Goal: Information Seeking & Learning: Learn about a topic

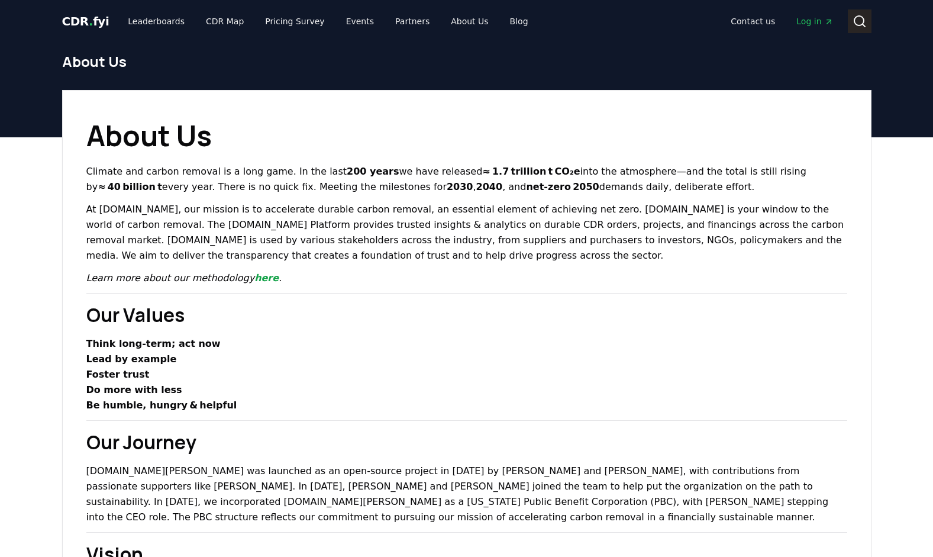
click at [858, 18] on icon at bounding box center [859, 21] width 14 height 14
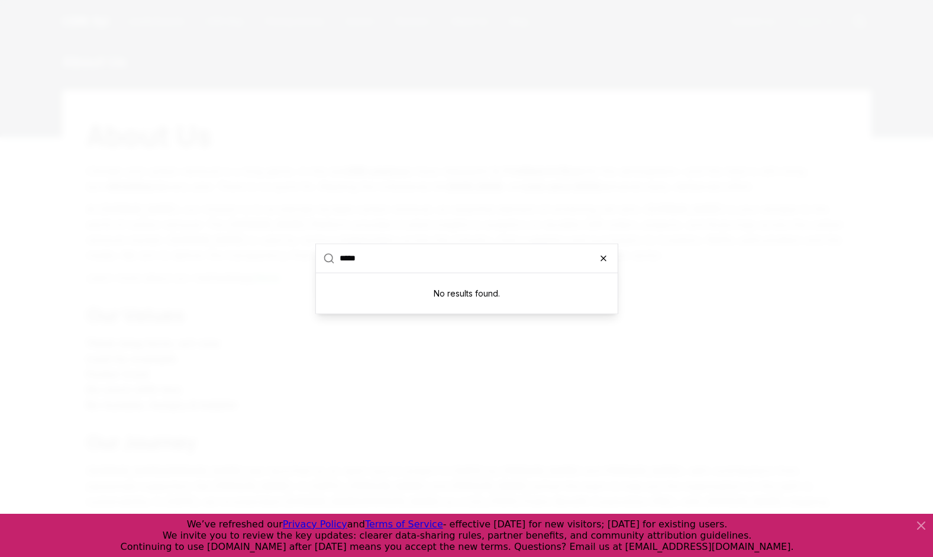
type input "*****"
click at [600, 258] on icon "button" at bounding box center [603, 257] width 9 height 9
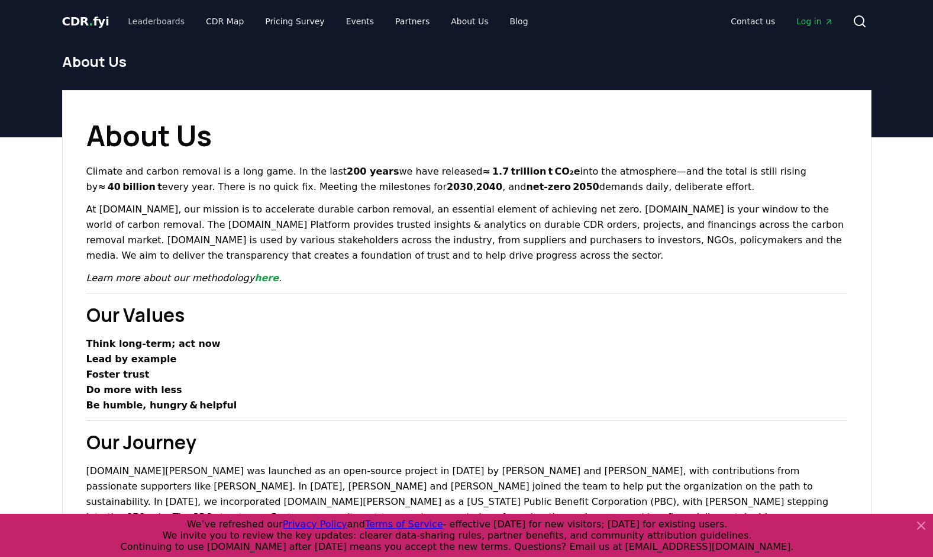
click at [140, 20] on link "Leaderboards" at bounding box center [156, 21] width 76 height 21
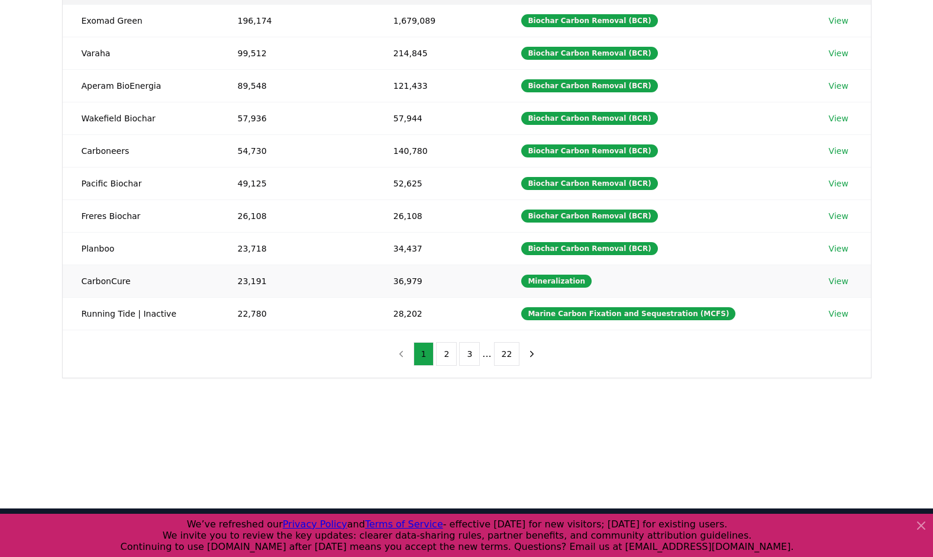
scroll to position [188, 0]
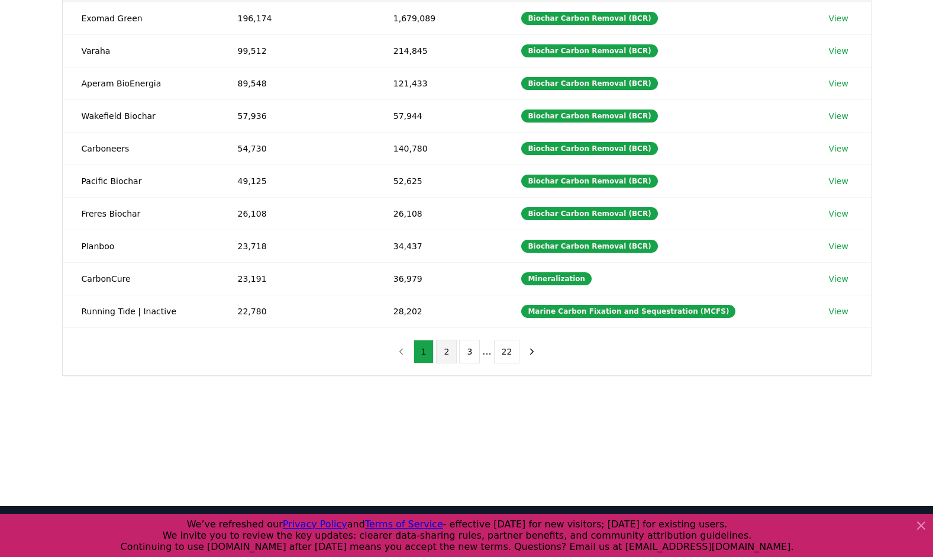
click at [444, 347] on button "2" at bounding box center [446, 352] width 21 height 24
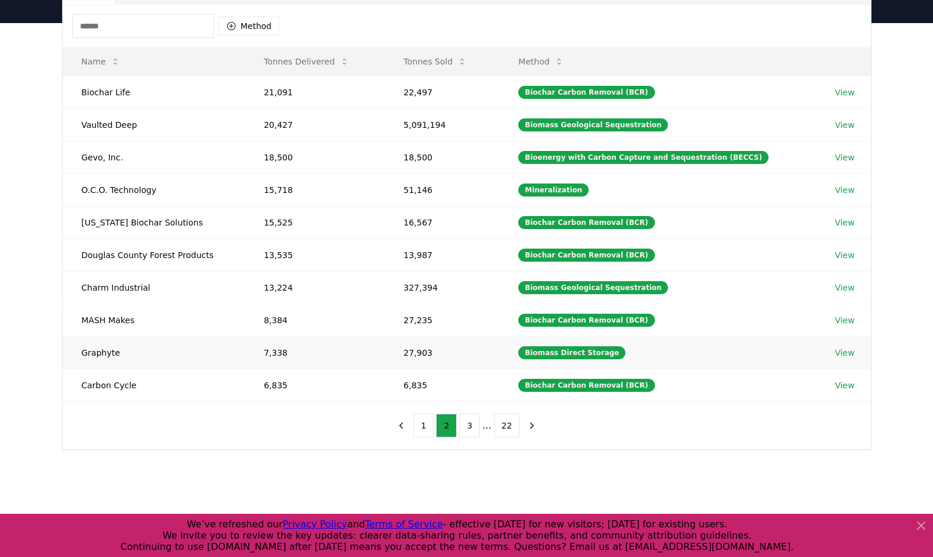
scroll to position [97, 0]
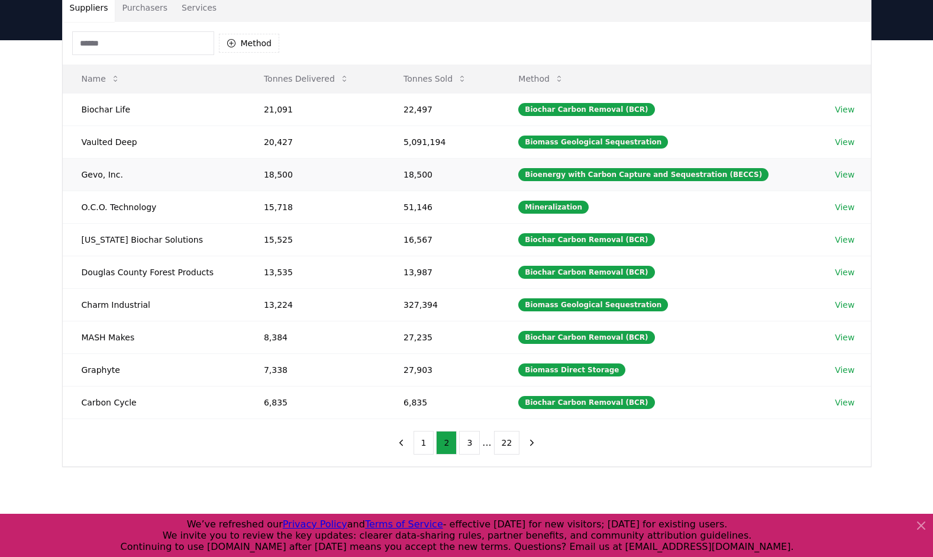
click at [835, 173] on link "View" at bounding box center [845, 175] width 20 height 12
click at [470, 442] on button "3" at bounding box center [469, 443] width 21 height 24
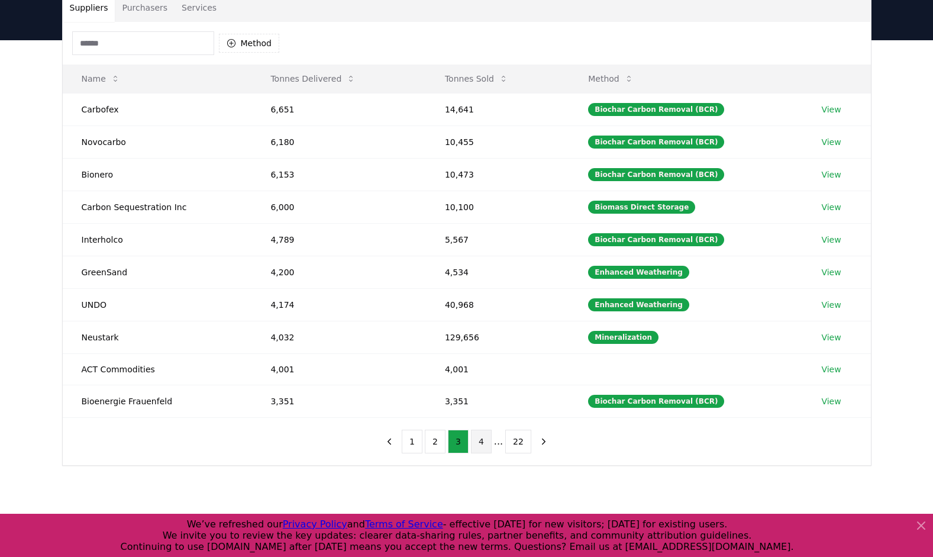
click at [479, 438] on button "4" at bounding box center [481, 441] width 21 height 24
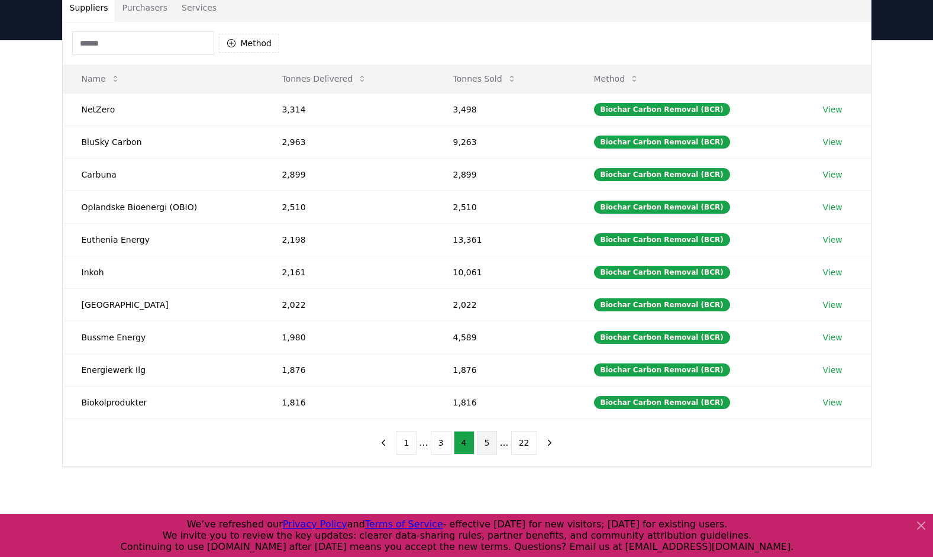
click at [489, 438] on button "5" at bounding box center [487, 443] width 21 height 24
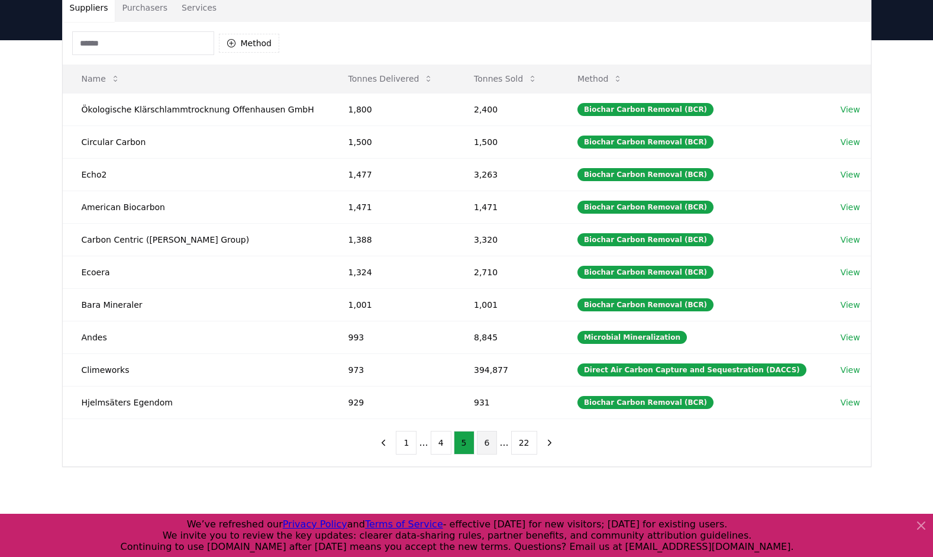
click at [486, 442] on button "6" at bounding box center [487, 443] width 21 height 24
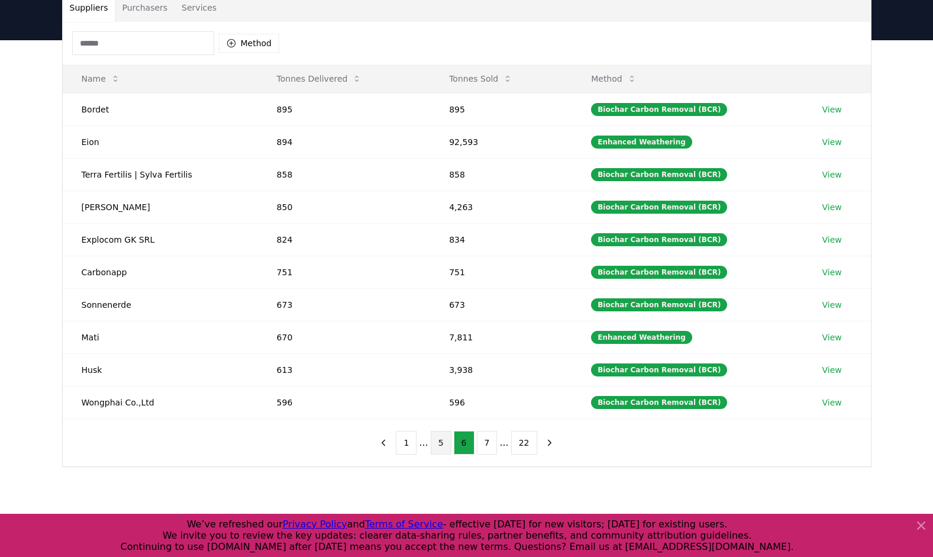
click at [439, 440] on button "5" at bounding box center [441, 443] width 21 height 24
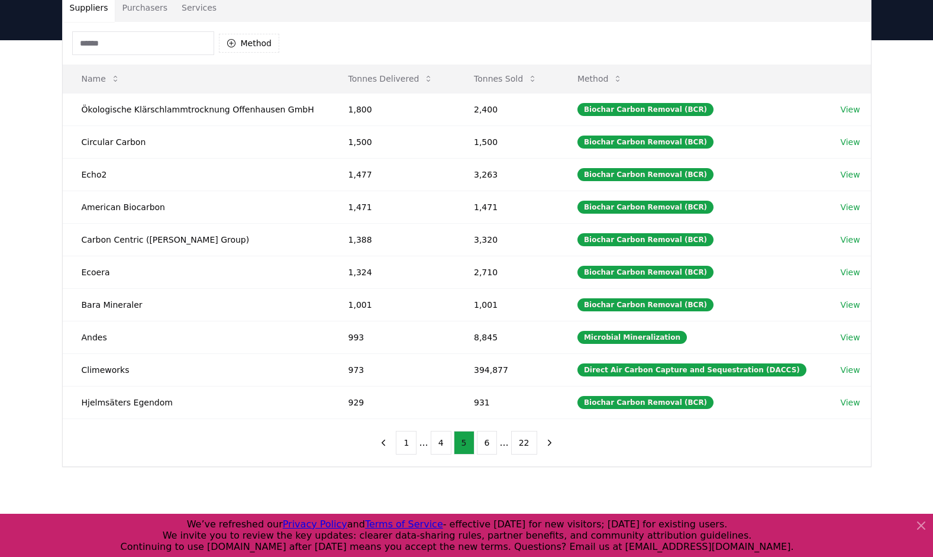
click at [439, 440] on button "4" at bounding box center [441, 443] width 21 height 24
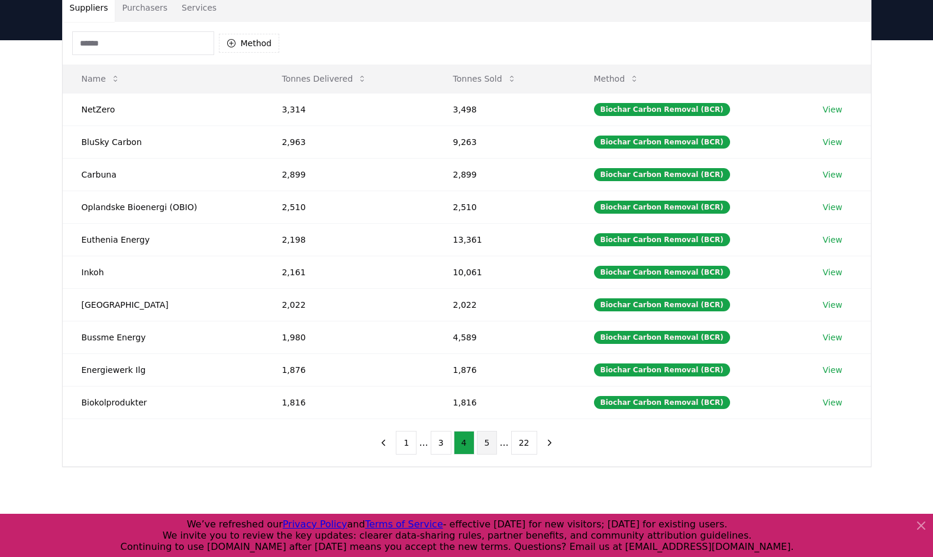
click at [439, 440] on button "3" at bounding box center [441, 443] width 21 height 24
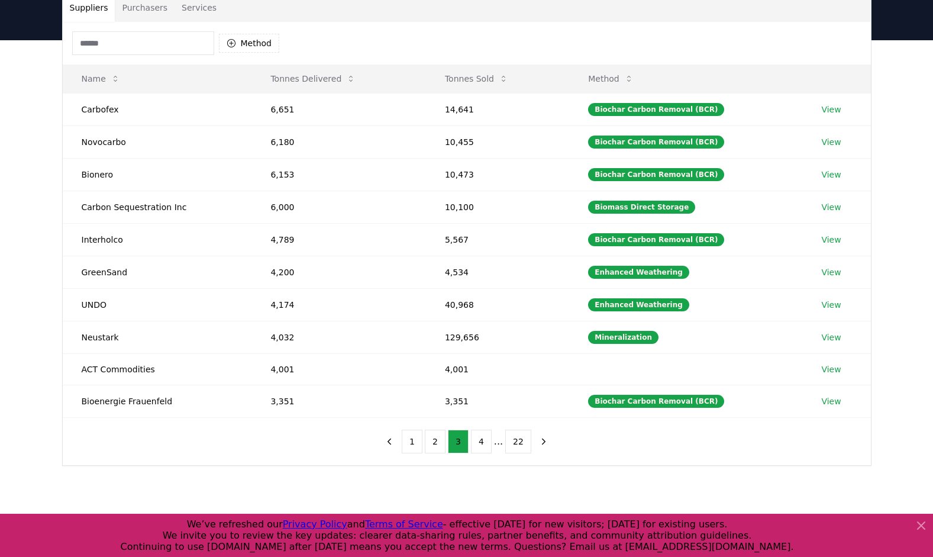
click at [439, 440] on button "2" at bounding box center [435, 441] width 21 height 24
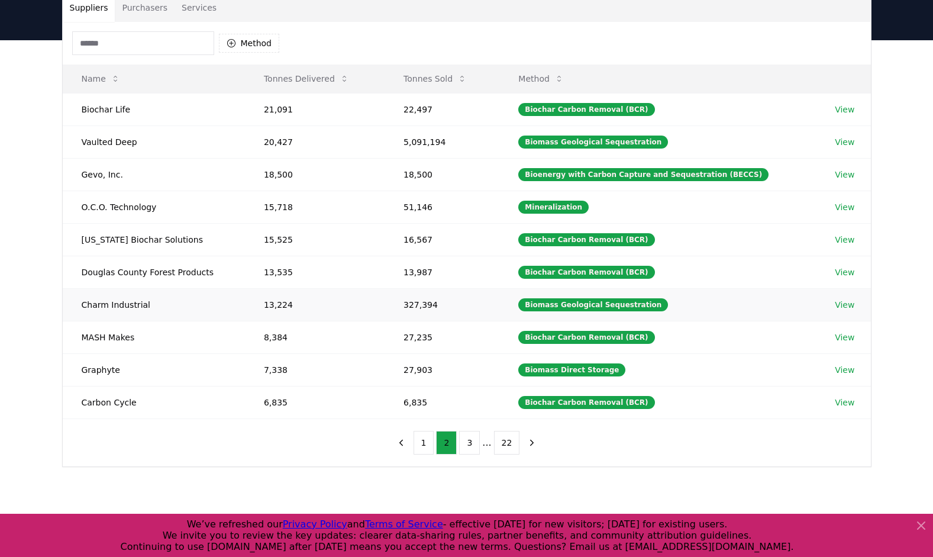
click at [835, 305] on link "View" at bounding box center [845, 305] width 20 height 12
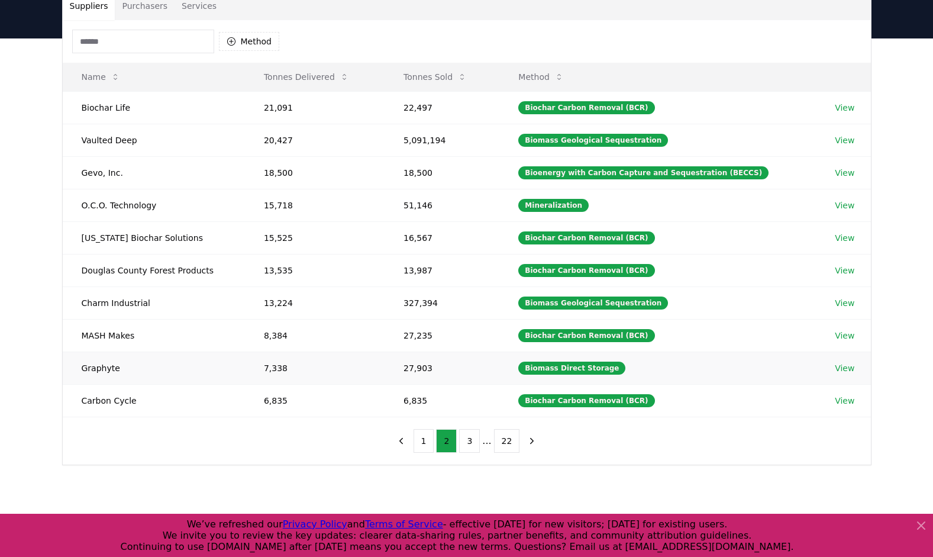
click at [840, 369] on link "View" at bounding box center [845, 368] width 20 height 12
